Goal: Transaction & Acquisition: Purchase product/service

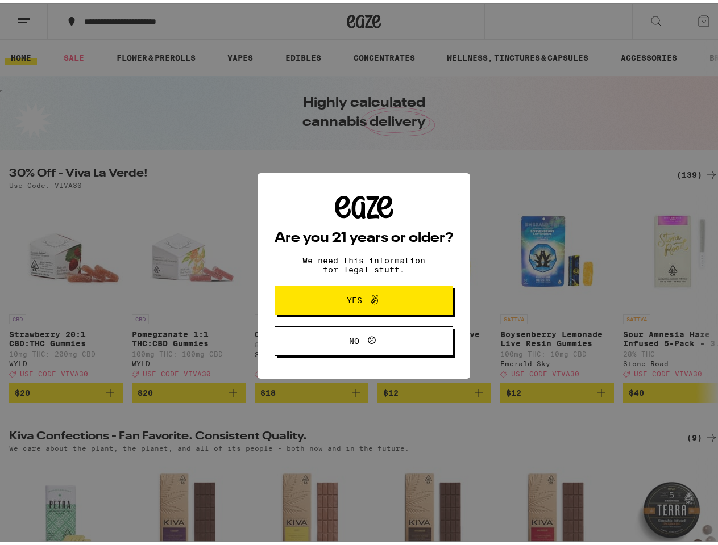
click at [358, 273] on div "Are you 21 years or older? We need this information for legal stuff. Yes No" at bounding box center [363, 273] width 178 height 161
click at [362, 299] on span at bounding box center [371, 297] width 19 height 15
